Goal: Transaction & Acquisition: Subscribe to service/newsletter

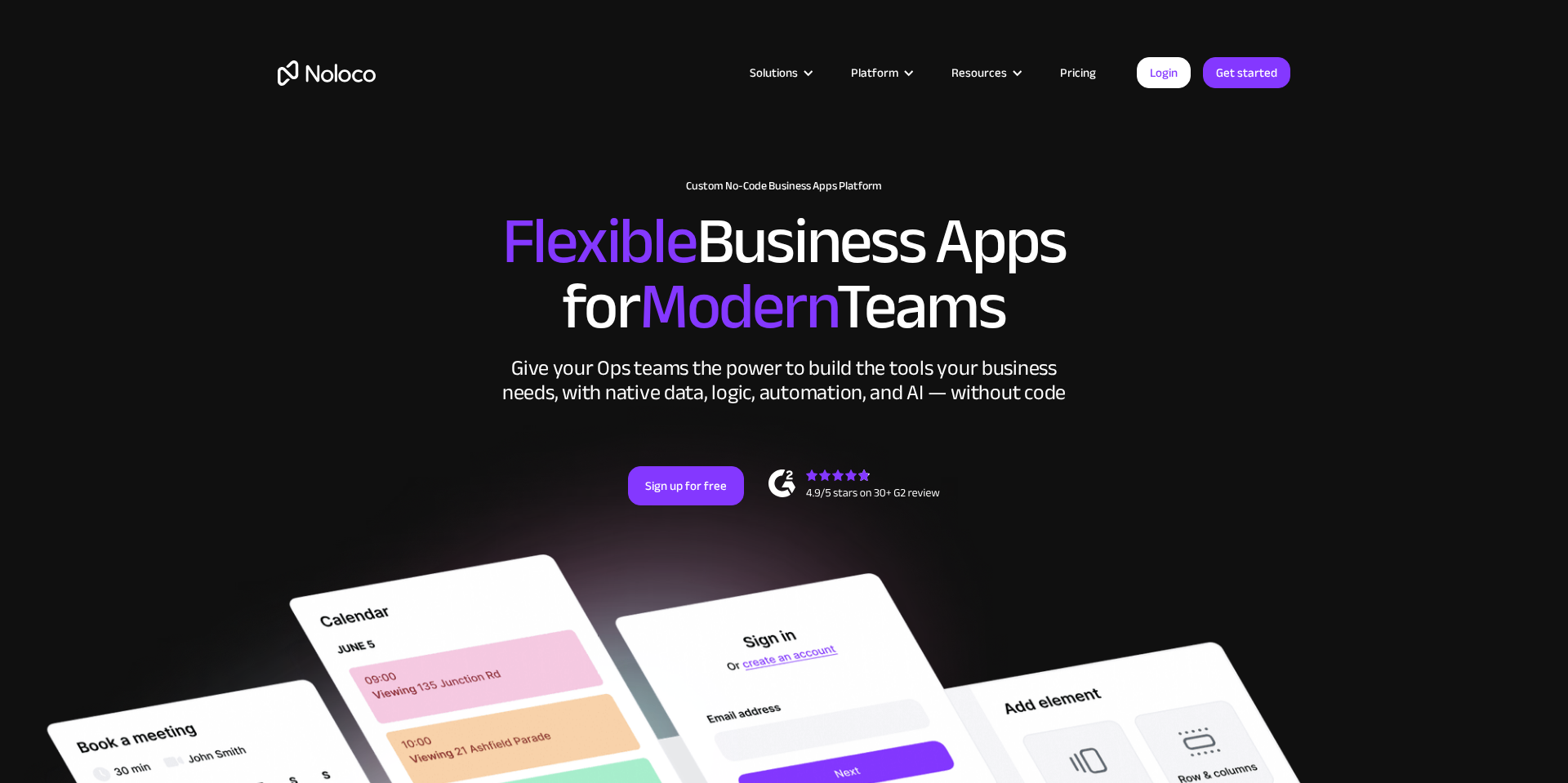
click at [1172, 80] on link "Login" at bounding box center [1163, 73] width 54 height 31
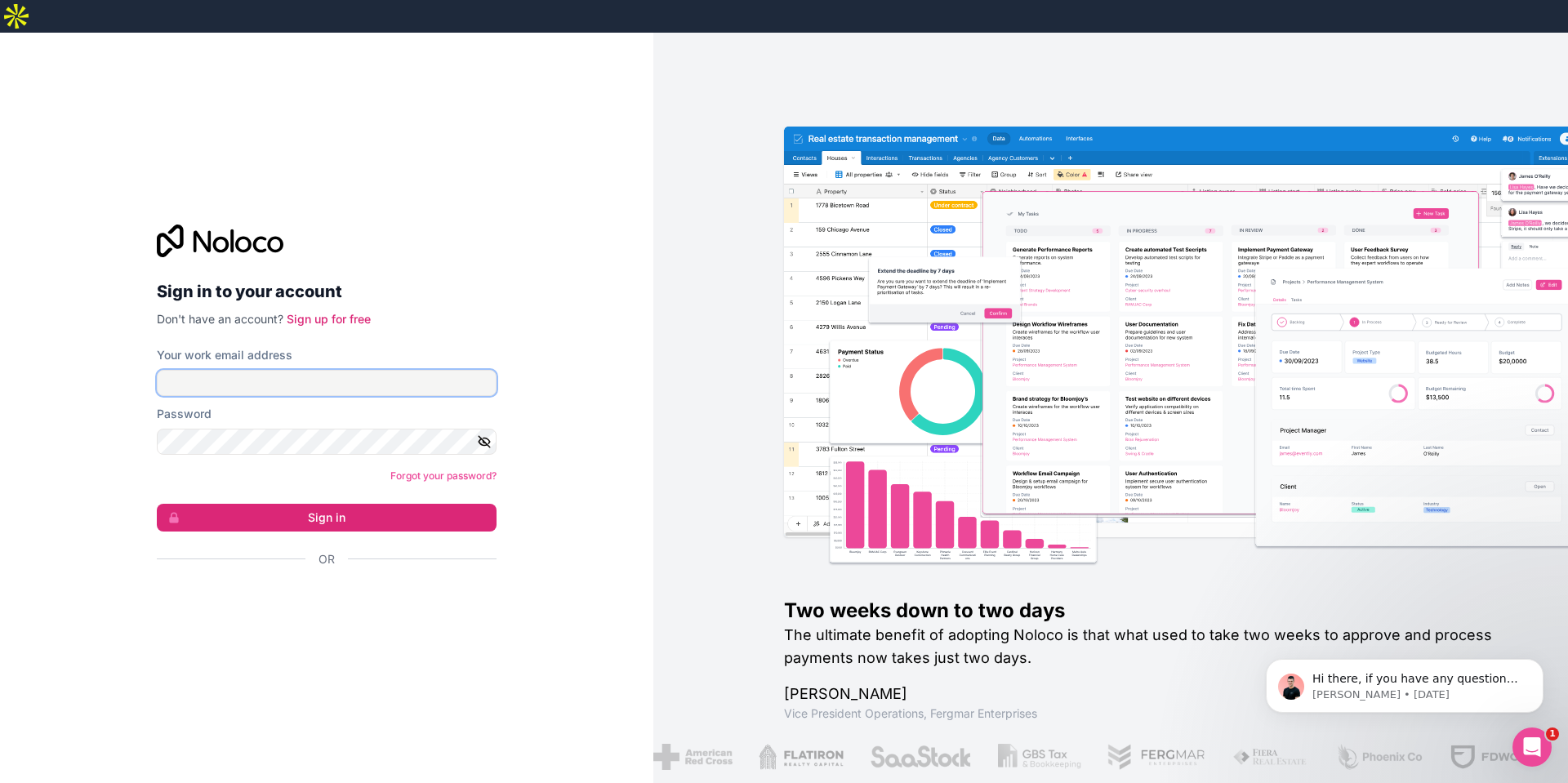
type input "[EMAIL_ADDRESS][DOMAIN_NAME]"
click at [361, 504] on button "Sign in" at bounding box center [327, 518] width 340 height 28
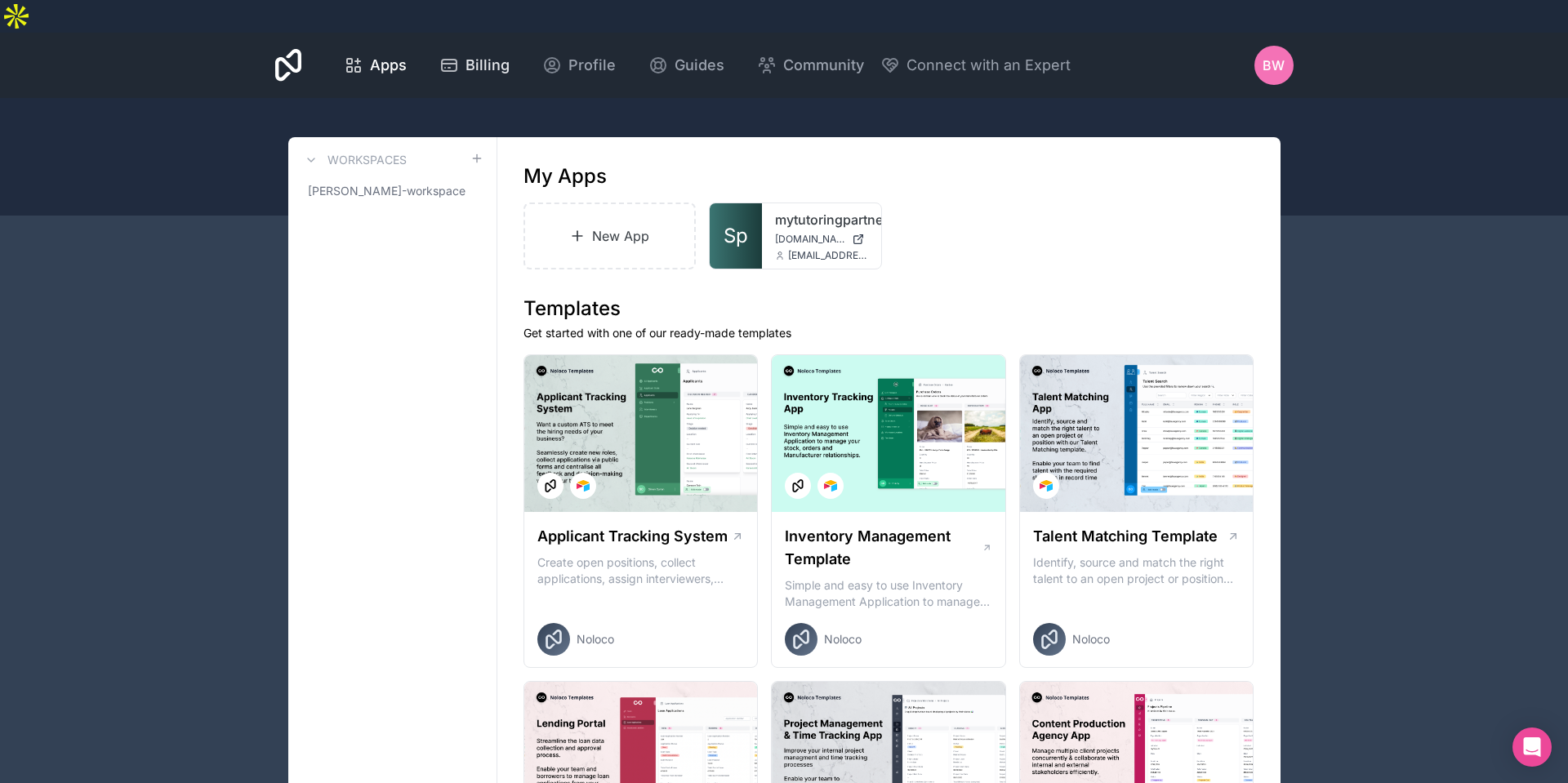
click at [486, 54] on span "Billing" at bounding box center [487, 65] width 44 height 23
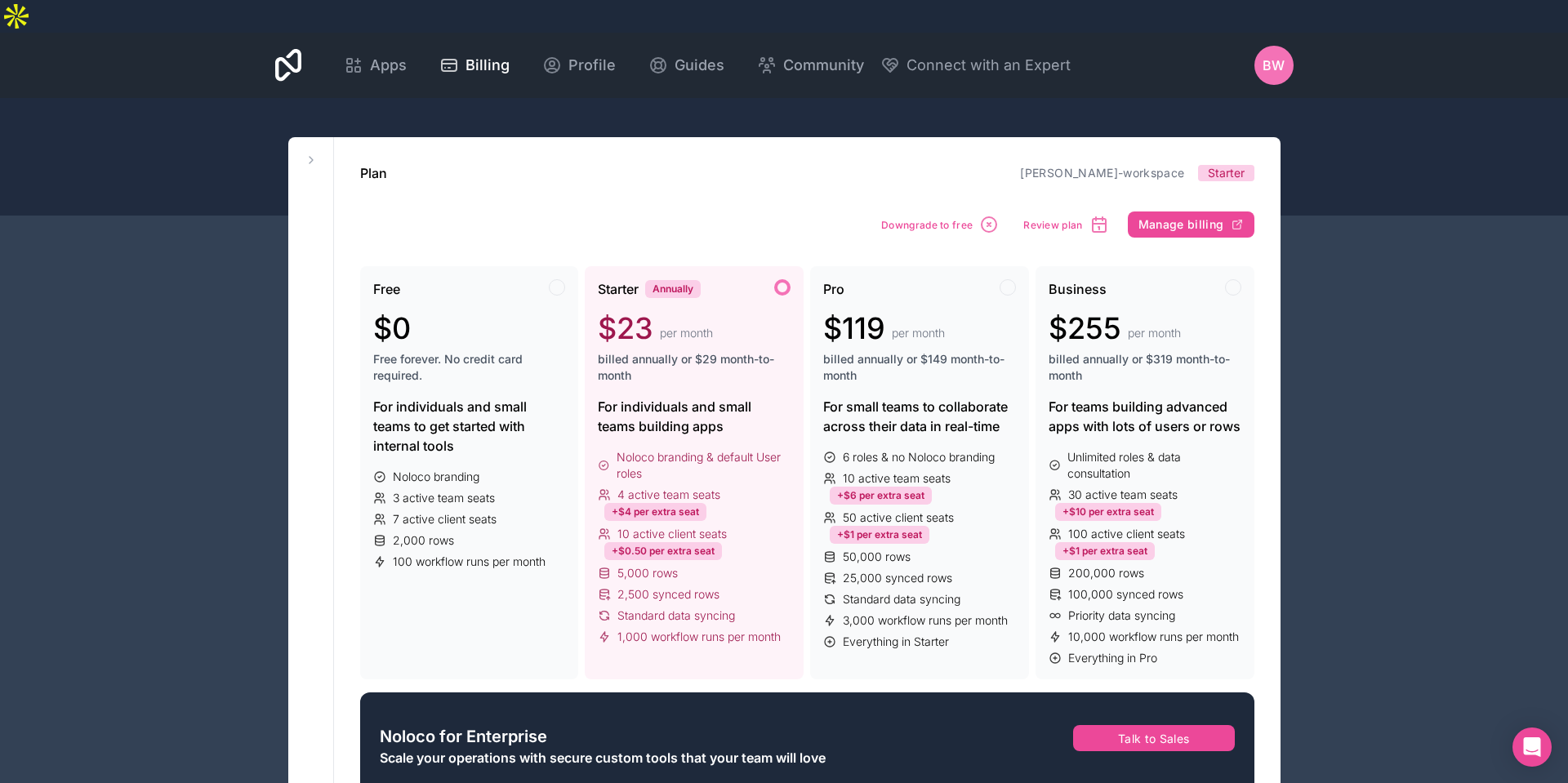
click at [1269, 46] on div "BW" at bounding box center [1274, 66] width 39 height 39
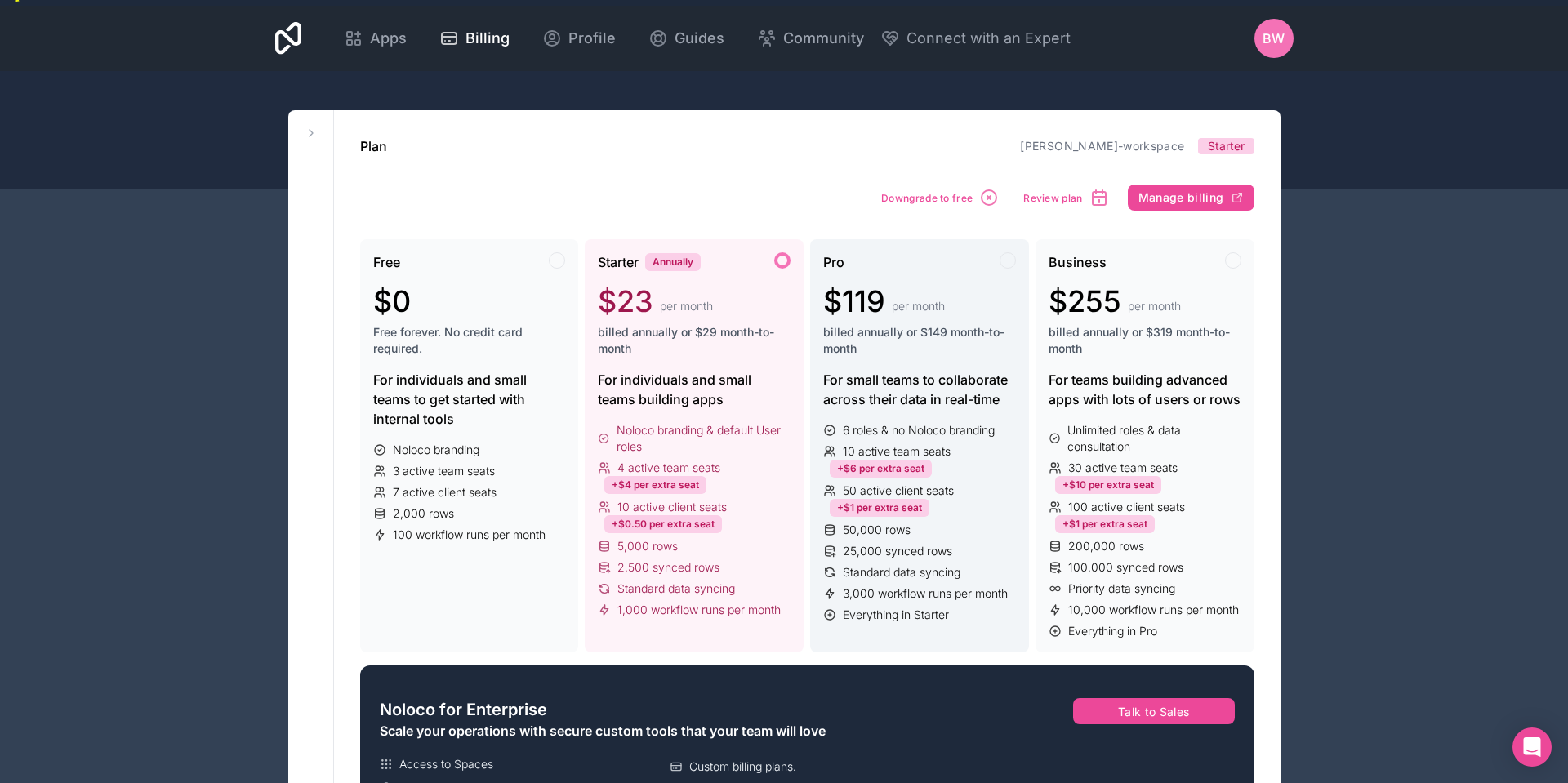
click at [928, 325] on div "Pro $119 per month billed annually or $149 month-to-month" at bounding box center [920, 311] width 193 height 118
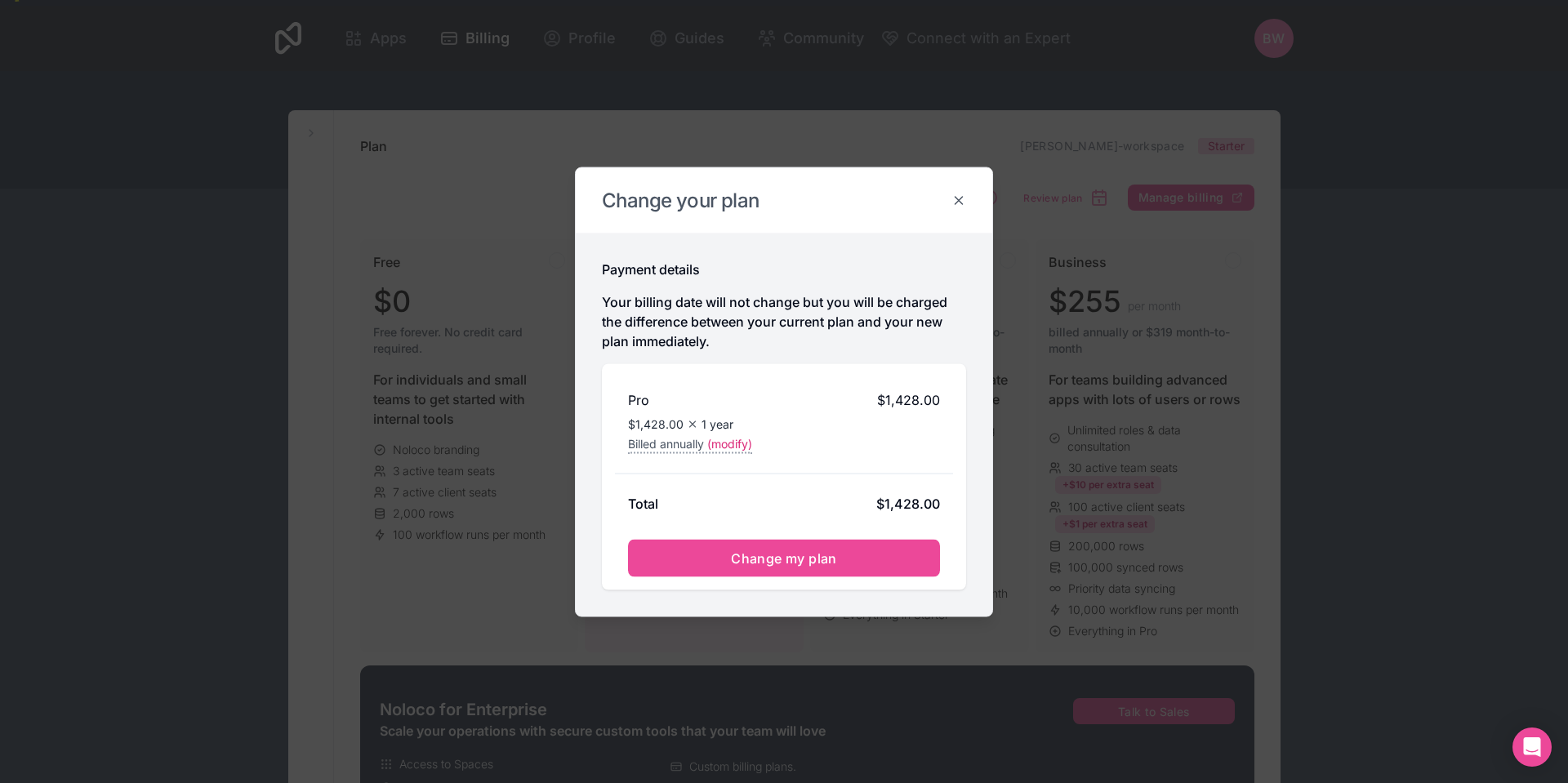
click at [960, 202] on icon at bounding box center [959, 199] width 15 height 15
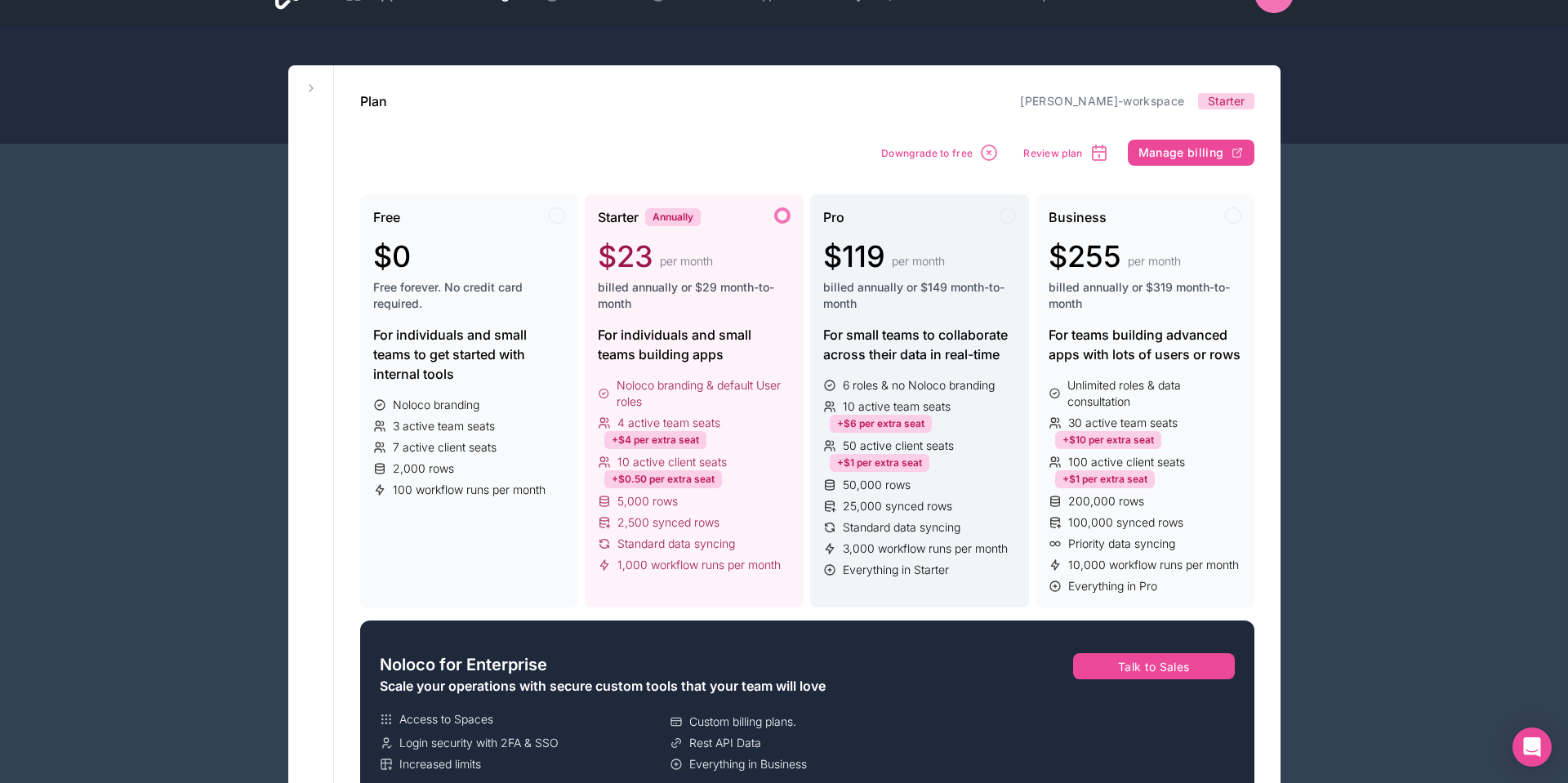
scroll to position [0, 0]
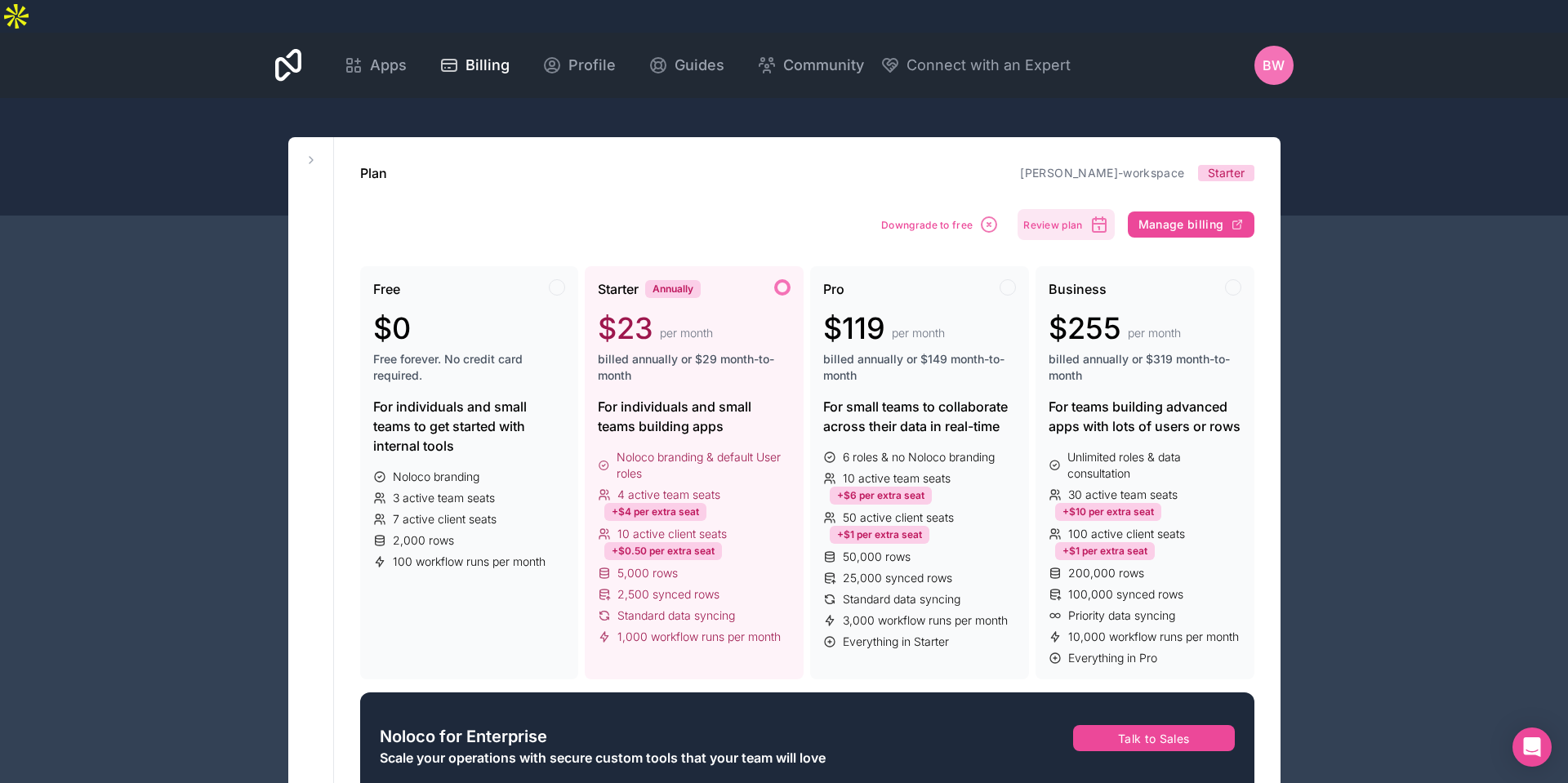
click at [1050, 219] on span "Review plan" at bounding box center [1053, 225] width 59 height 12
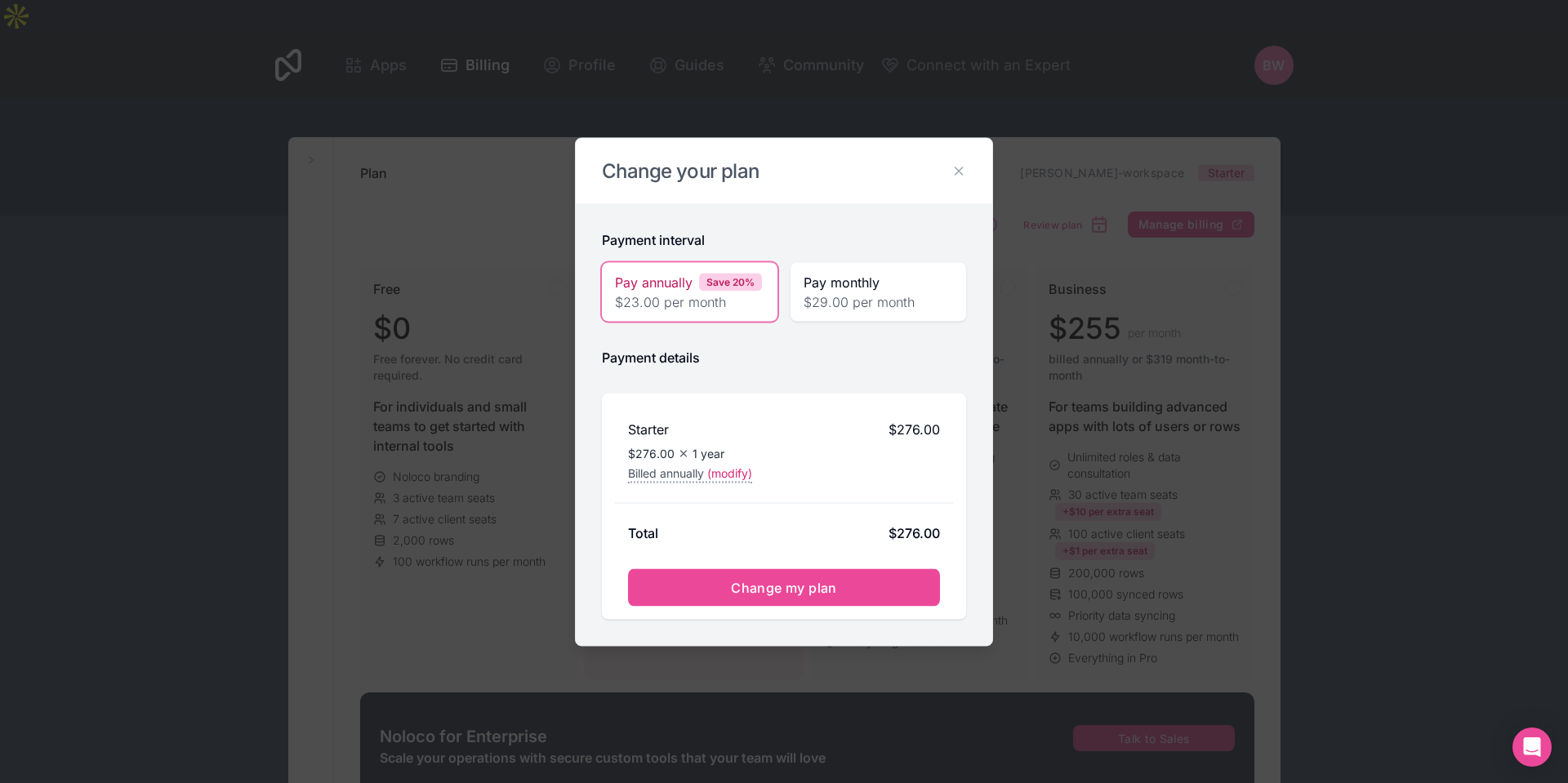
click at [837, 306] on span "$29.00 per month" at bounding box center [878, 302] width 149 height 20
click at [726, 290] on div "Save 20%" at bounding box center [731, 282] width 63 height 18
click at [953, 172] on icon at bounding box center [959, 170] width 15 height 15
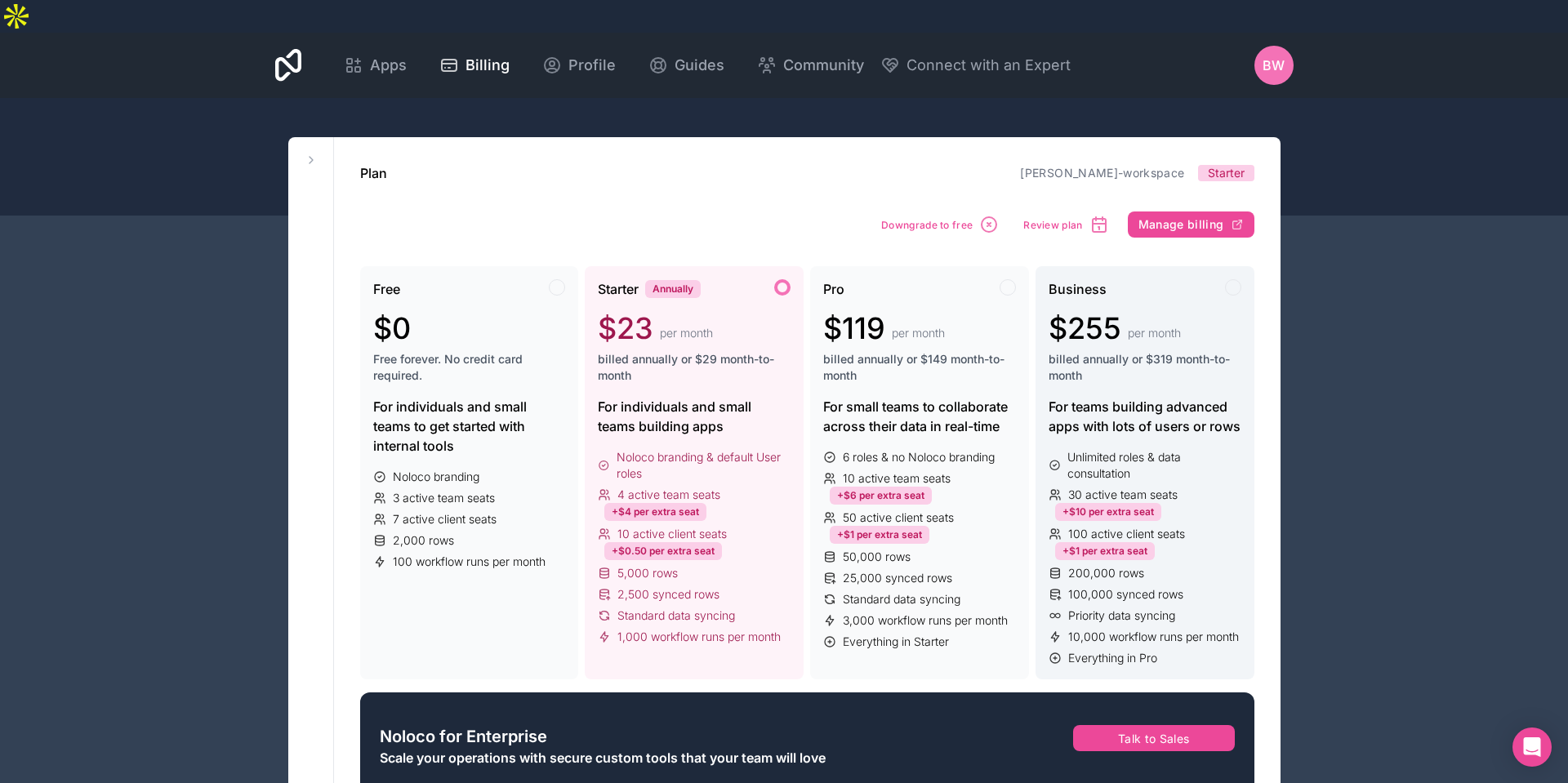
click at [1170, 397] on div "For teams building advanced apps with lots of users or rows" at bounding box center [1146, 417] width 193 height 39
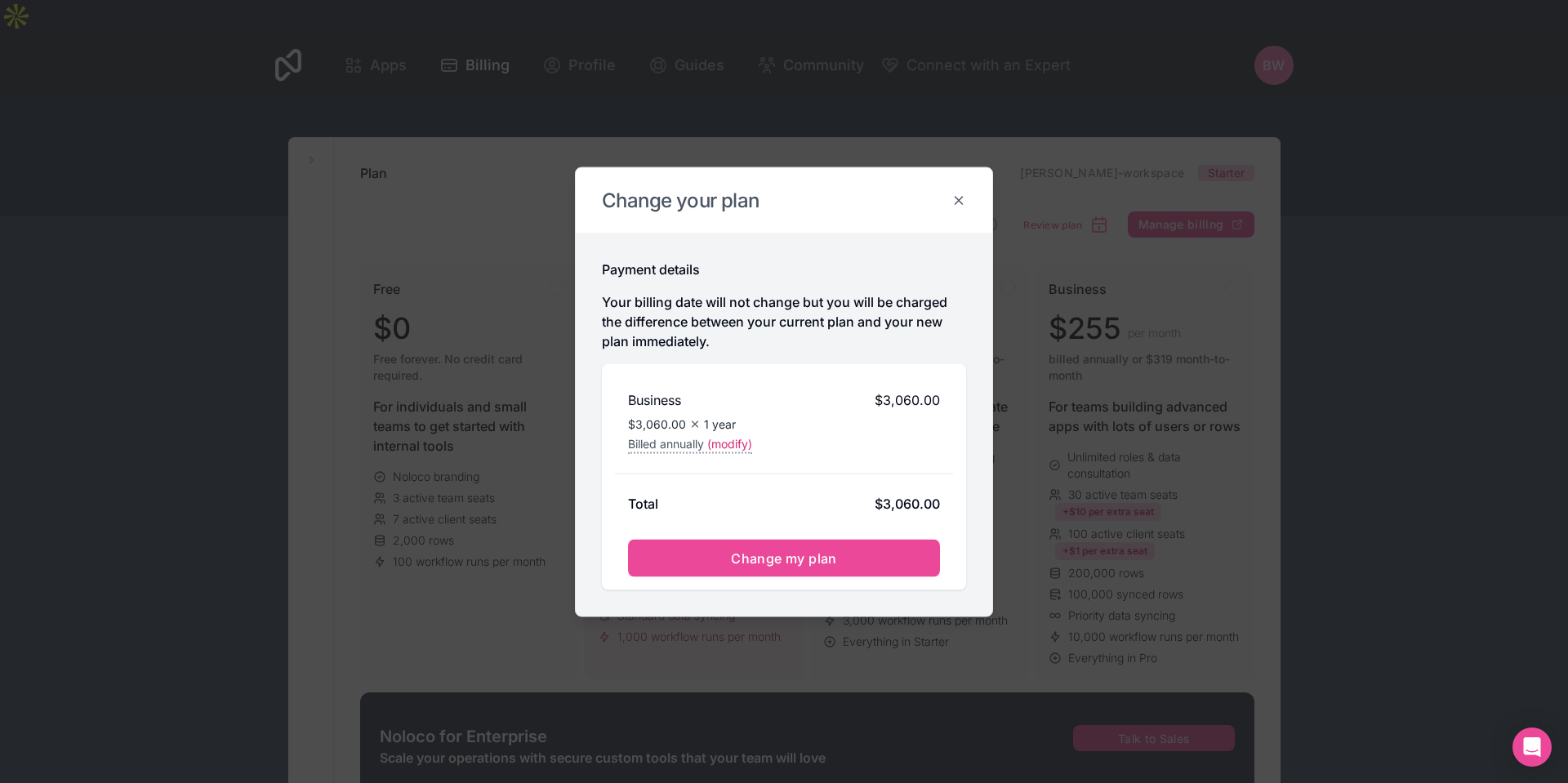
click at [957, 197] on icon at bounding box center [959, 199] width 7 height 7
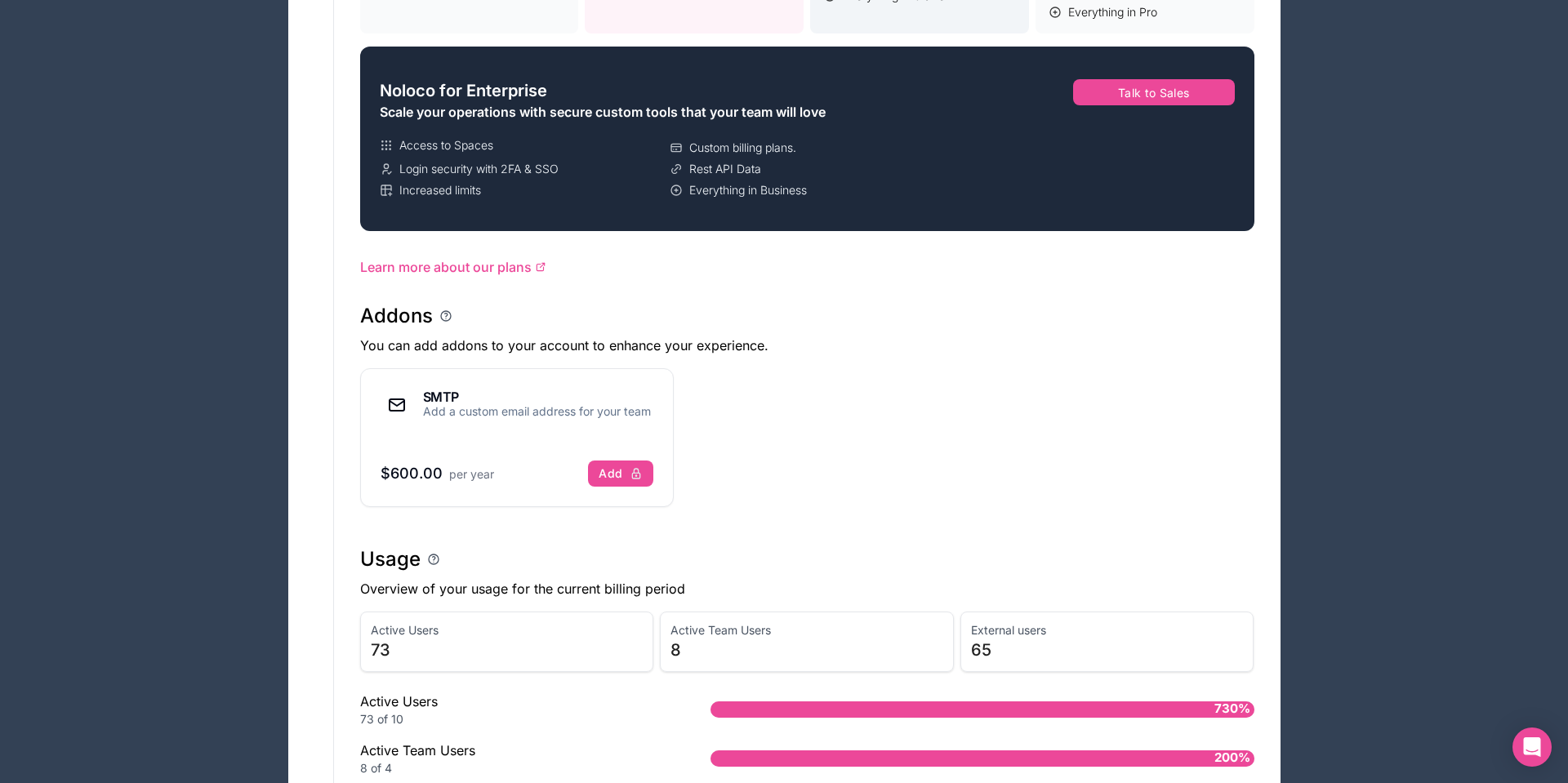
scroll to position [943, 0]
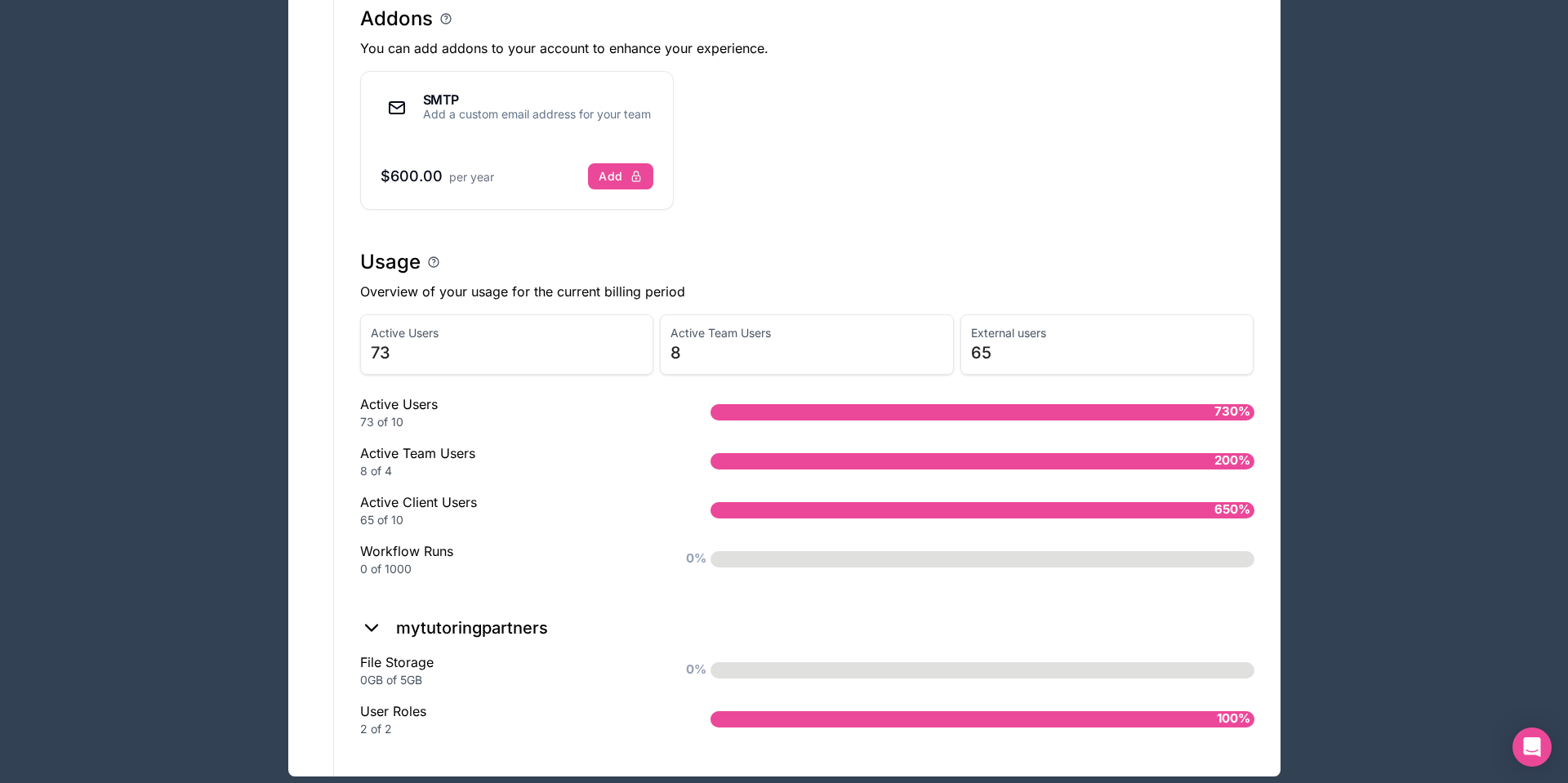
click at [380, 617] on icon at bounding box center [371, 628] width 23 height 23
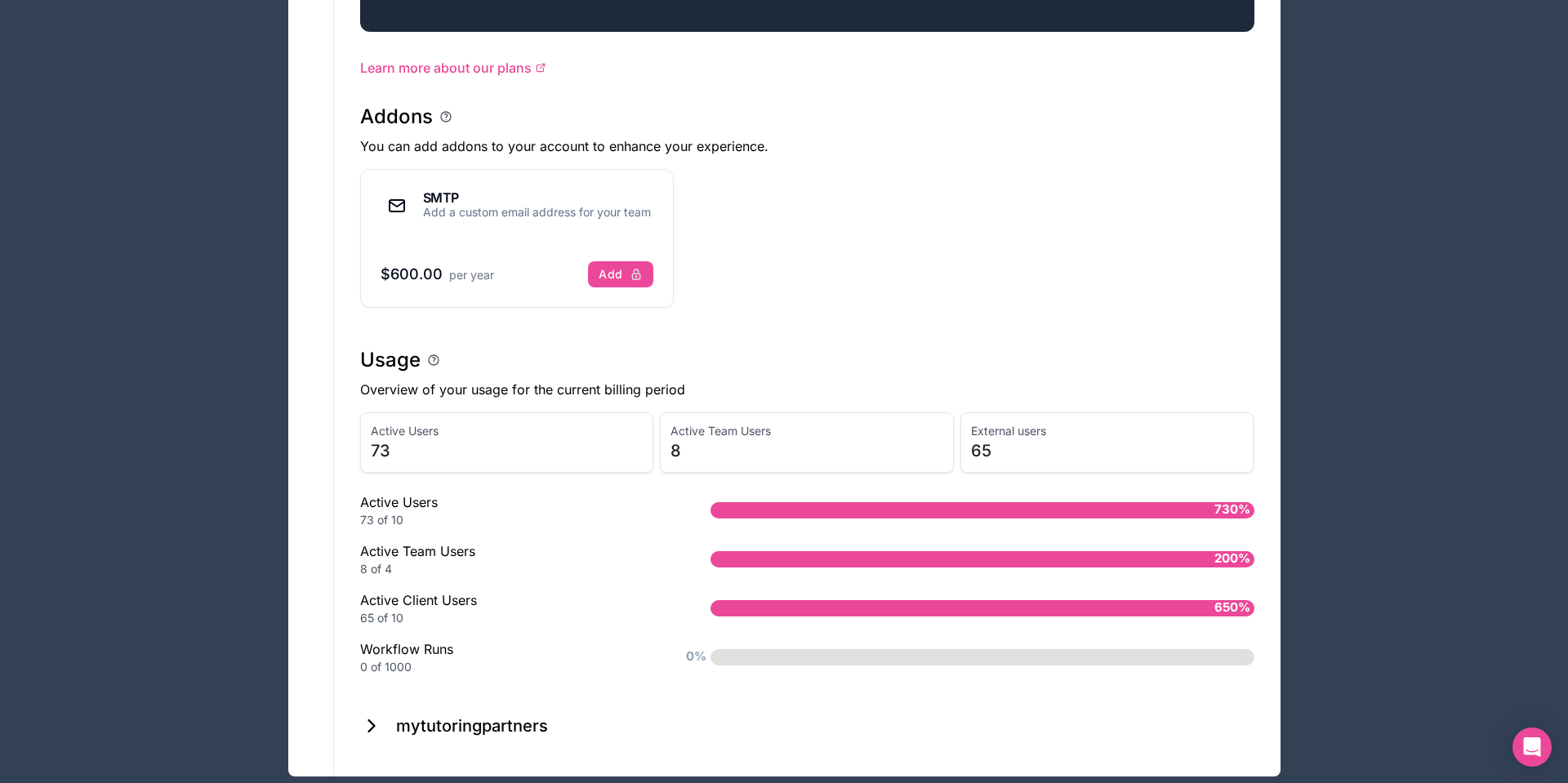
click at [375, 714] on icon at bounding box center [371, 725] width 23 height 23
